Goal: Check status: Check status

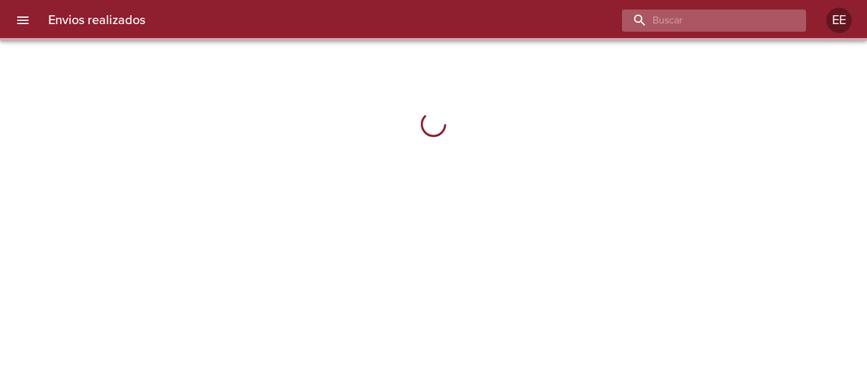
click at [732, 21] on input "buscar" at bounding box center [703, 21] width 162 height 22
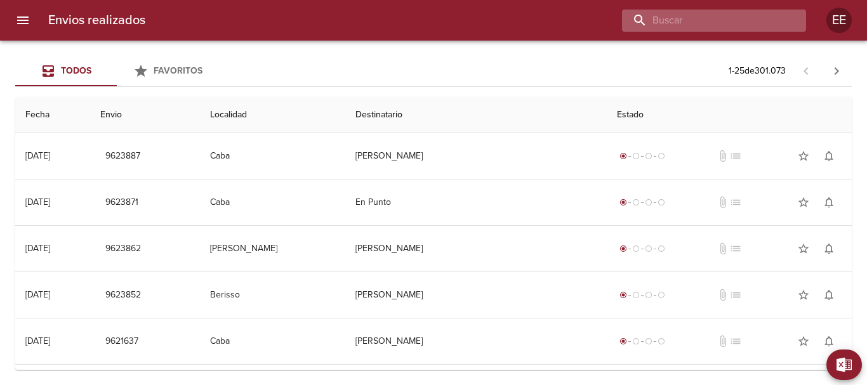
paste input "[PERSON_NAME] [PERSON_NAME]"
type input "[PERSON_NAME] [PERSON_NAME]"
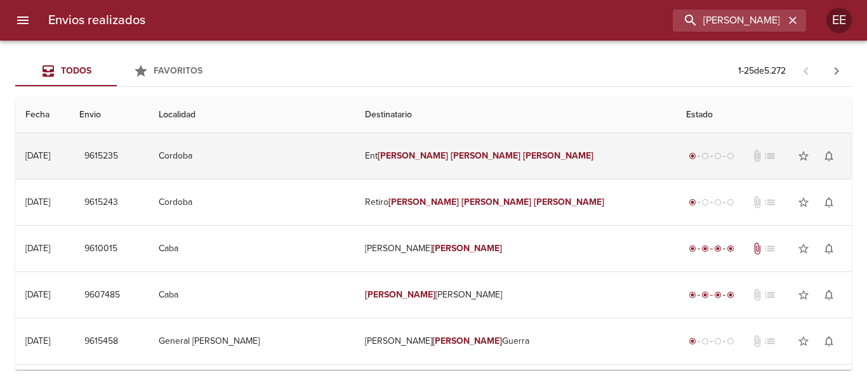
click at [466, 156] on em "[PERSON_NAME]" at bounding box center [485, 155] width 70 height 11
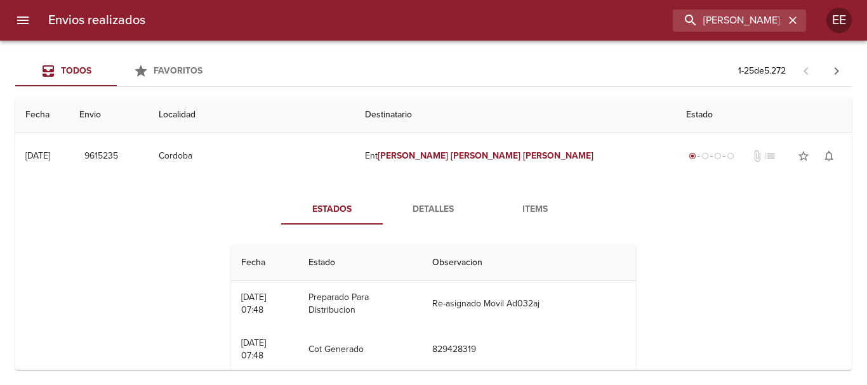
click at [426, 207] on span "Detalles" at bounding box center [433, 210] width 86 height 16
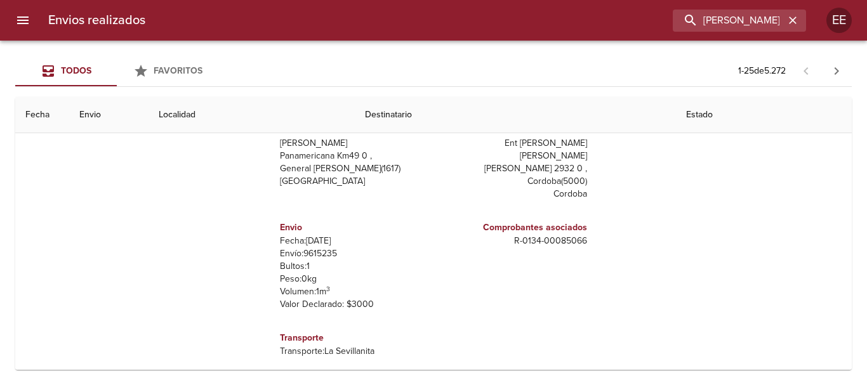
scroll to position [63, 0]
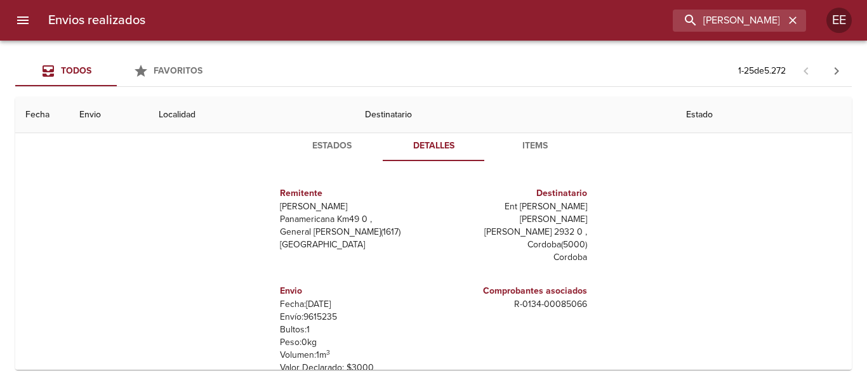
click at [534, 143] on span "Items" at bounding box center [535, 146] width 86 height 16
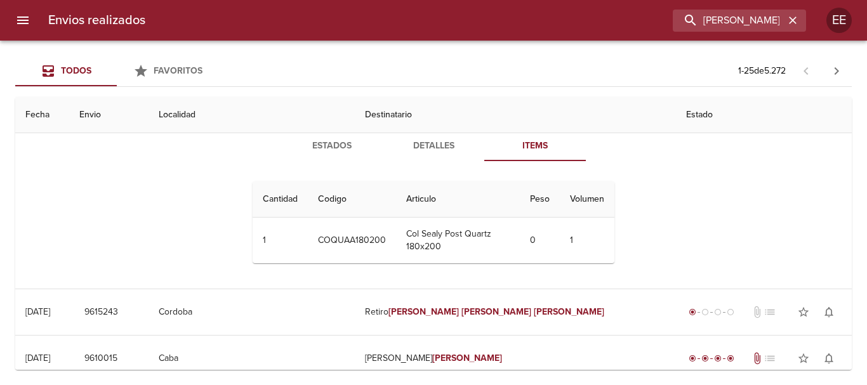
click at [278, 200] on th "Cantidad" at bounding box center [280, 199] width 55 height 36
click at [338, 149] on span "Estados" at bounding box center [332, 146] width 86 height 16
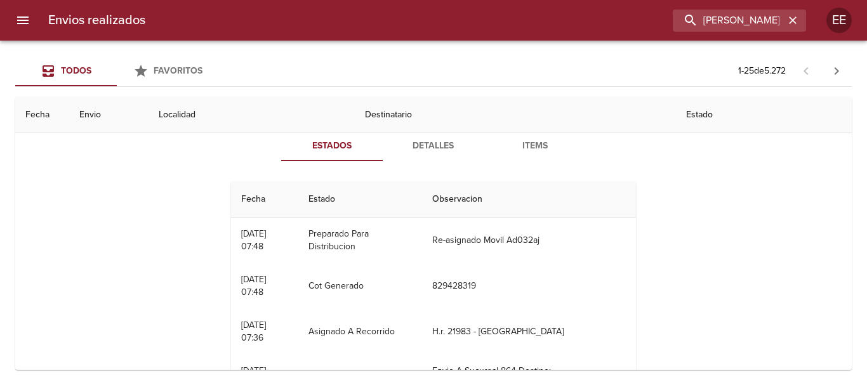
scroll to position [0, 0]
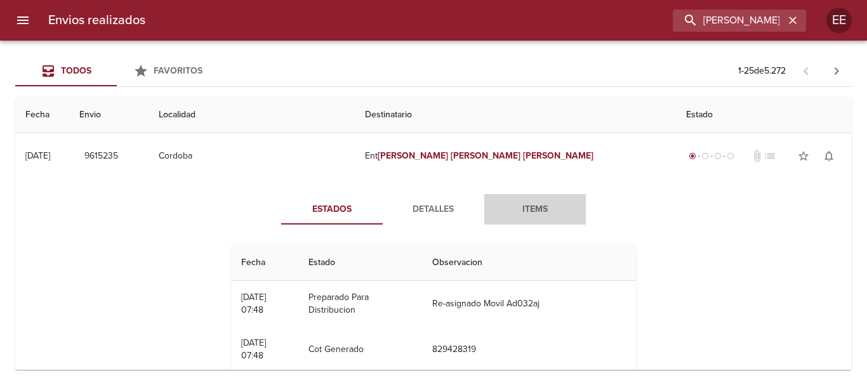
click at [535, 206] on span "Items" at bounding box center [535, 210] width 86 height 16
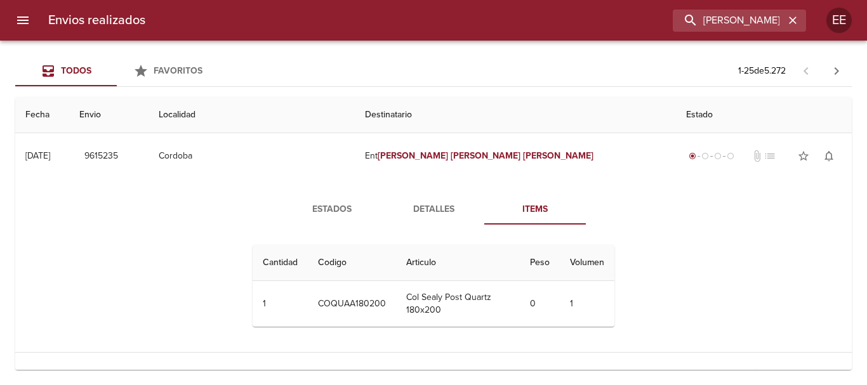
click at [432, 209] on span "Detalles" at bounding box center [433, 210] width 86 height 16
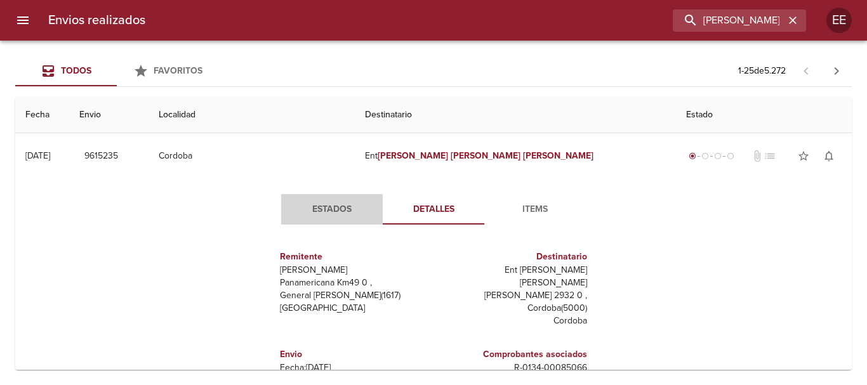
click at [337, 206] on span "Estados" at bounding box center [332, 210] width 86 height 16
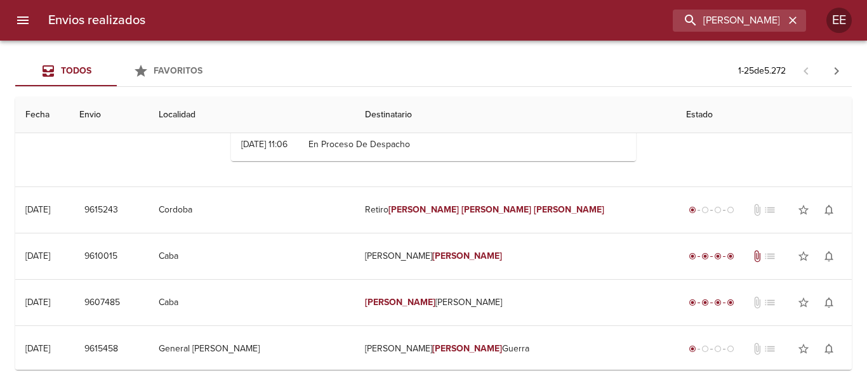
scroll to position [254, 0]
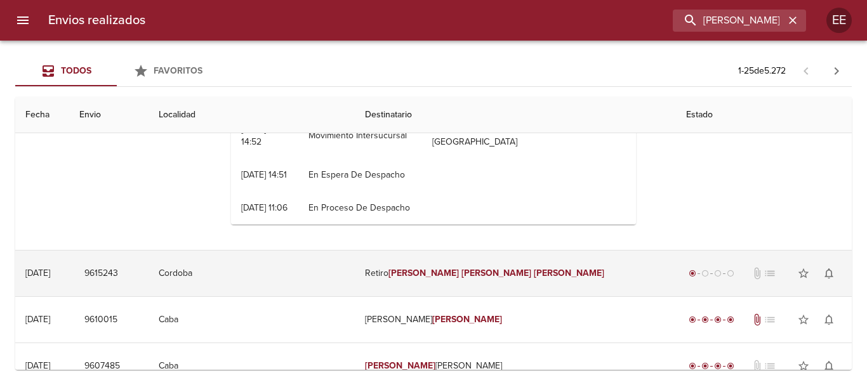
click at [470, 272] on em "[PERSON_NAME]" at bounding box center [496, 273] width 70 height 11
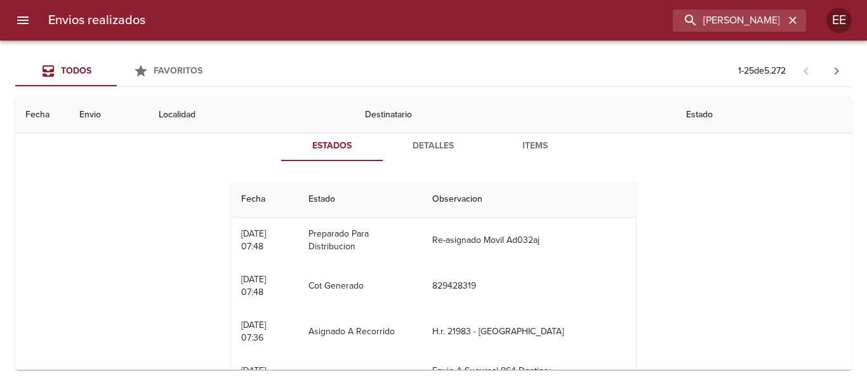
scroll to position [0, 0]
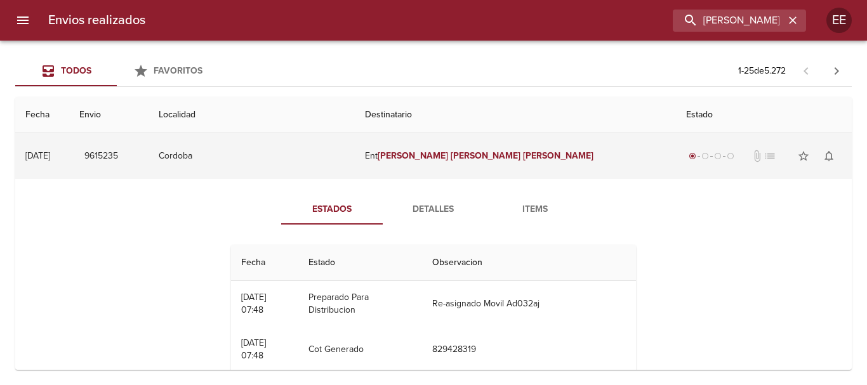
click at [430, 152] on em "[PERSON_NAME]" at bounding box center [413, 155] width 70 height 11
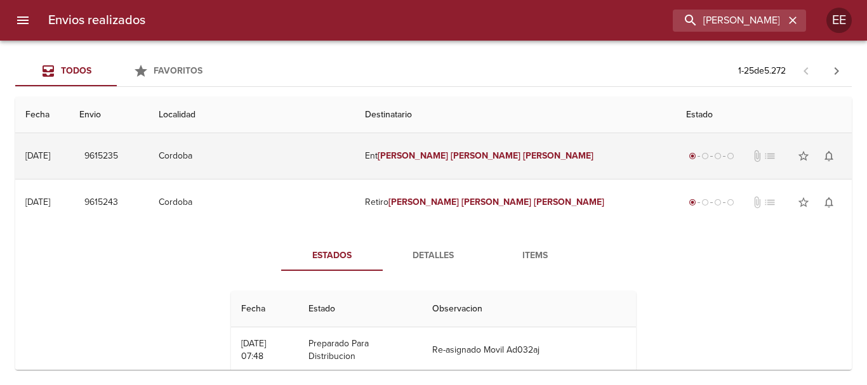
click at [355, 153] on td "Cordoba" at bounding box center [251, 156] width 206 height 46
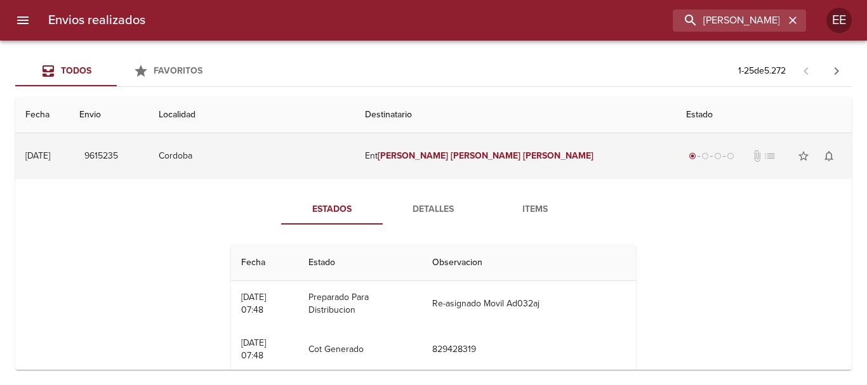
click at [355, 153] on td "Cordoba" at bounding box center [251, 156] width 206 height 46
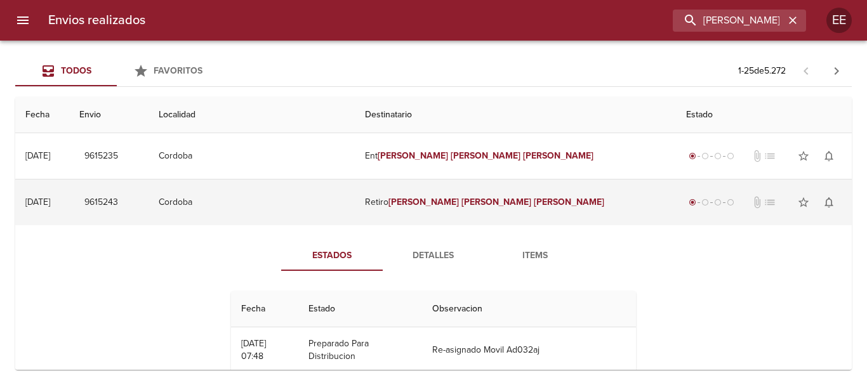
click at [355, 202] on td "Cordoba" at bounding box center [251, 203] width 206 height 46
